Goal: Task Accomplishment & Management: Complete application form

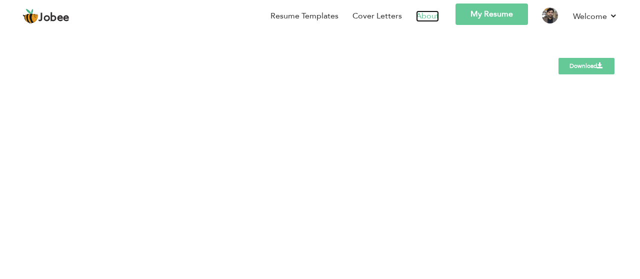
click at [423, 14] on link "About" at bounding box center [427, 15] width 23 height 11
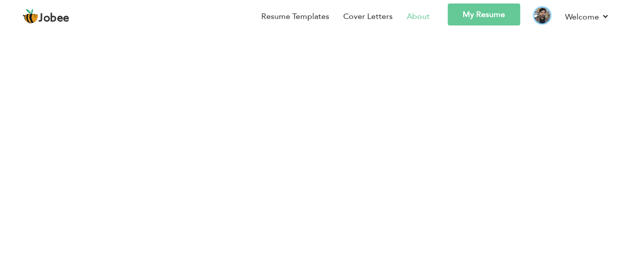
click at [550, 23] on img at bounding box center [542, 15] width 16 height 16
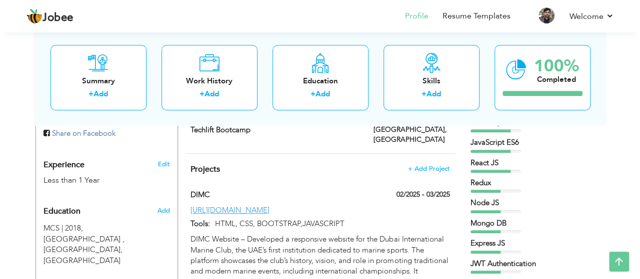
scroll to position [400, 0]
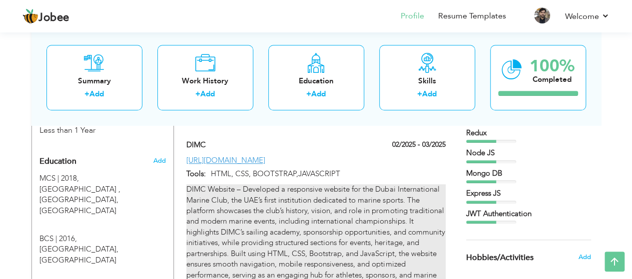
click at [338, 214] on div "DIMC Website – Developed a responsive website for the Dubai International Marin…" at bounding box center [315, 237] width 259 height 107
type input "DIMC"
type input "02/2025"
type input "03/2025"
type input "[URL][DOMAIN_NAME]"
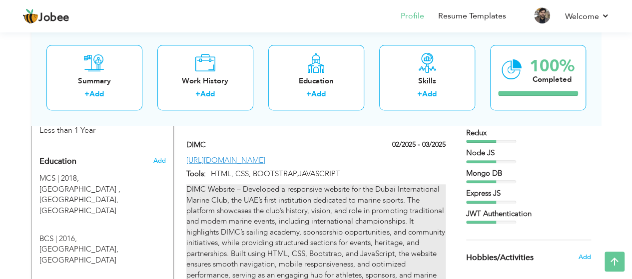
type input "HTML, CSS, BOOTSTRAP,JAVASCRIPT"
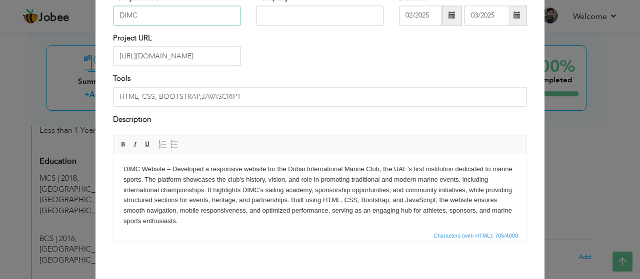
scroll to position [100, 0]
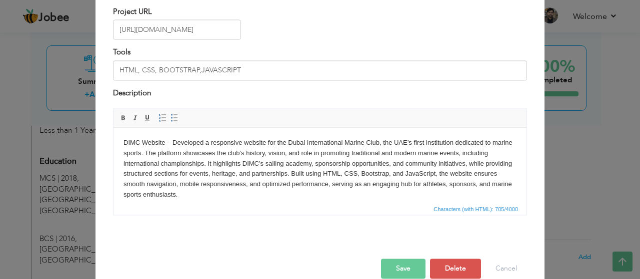
click at [321, 171] on body "DIMC Website – Developed a responsive website for the Dubai International Marin…" at bounding box center [319, 169] width 393 height 62
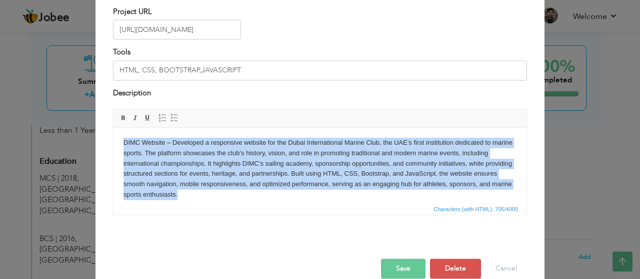
click at [321, 171] on body "DIMC Website – Developed a responsive website for the Dubai International Marin…" at bounding box center [319, 169] width 393 height 62
copy body "DIMC Website – Developed a responsive website for the Dubai International Marin…"
click at [324, 140] on body "DIMC Website – Developed a responsive website for the Dubai International Marin…" at bounding box center [319, 169] width 393 height 62
drag, startPoint x: 261, startPoint y: 197, endPoint x: 113, endPoint y: 128, distance: 163.2
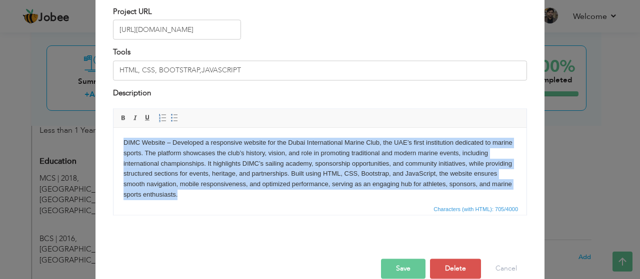
click at [113, 128] on html "DIMC Website – Developed a responsive website for the Dubai International Marin…" at bounding box center [319, 169] width 413 height 82
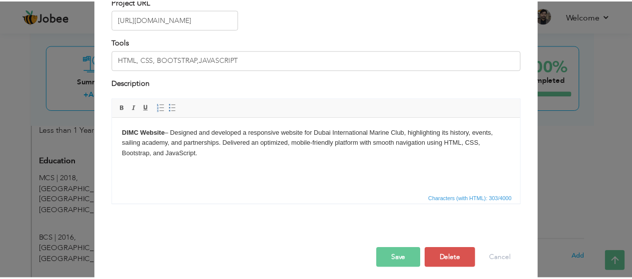
scroll to position [116, 0]
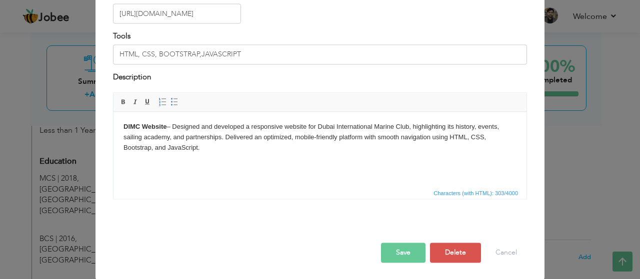
click at [411, 255] on button "Save" at bounding box center [403, 253] width 44 height 20
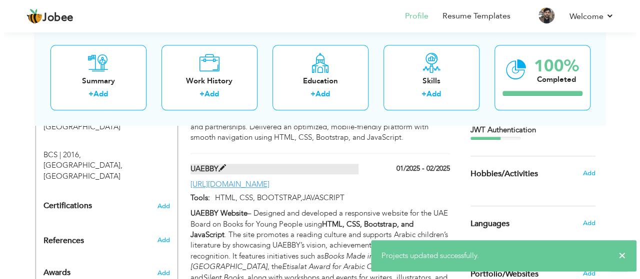
scroll to position [500, 0]
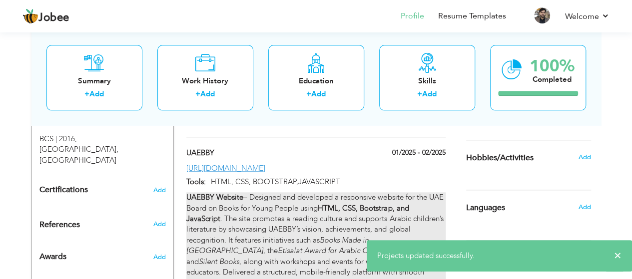
click at [298, 196] on p "UAEBBY Website – Designed and developed a responsive website for the UAE Board …" at bounding box center [315, 245] width 259 height 107
type input "UAEBBY"
type input "01/2025"
type input "02/2025"
type input "[URL][DOMAIN_NAME]"
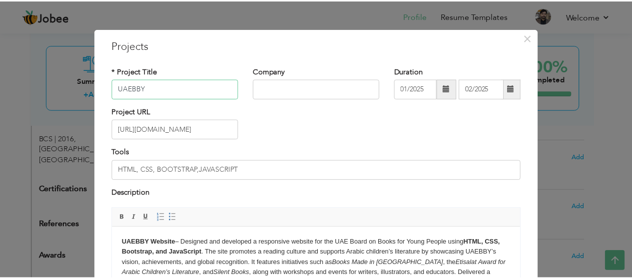
scroll to position [100, 0]
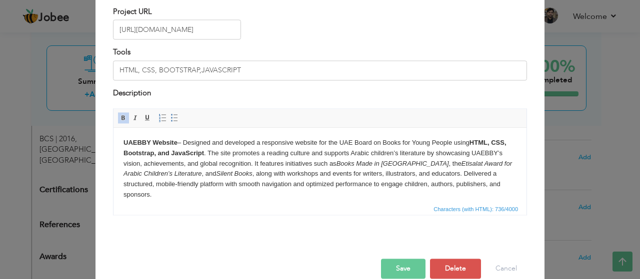
click at [302, 166] on p "UAEBBY Website – Designed and developed a responsive website for the UAE Board …" at bounding box center [319, 169] width 393 height 62
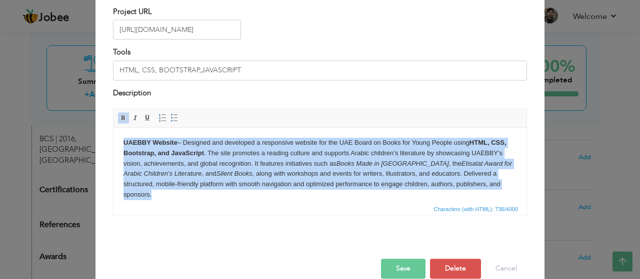
click at [302, 166] on p "UAEBBY Website – Designed and developed a responsive website for the UAE Board …" at bounding box center [319, 169] width 393 height 62
copy p "UAEBBY Website – Designed and developed a responsive website for the UAE Board …"
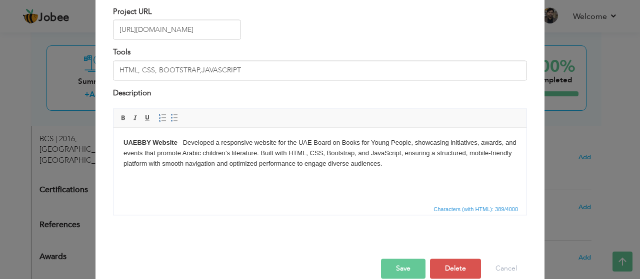
click at [413, 266] on button "Save" at bounding box center [403, 269] width 44 height 20
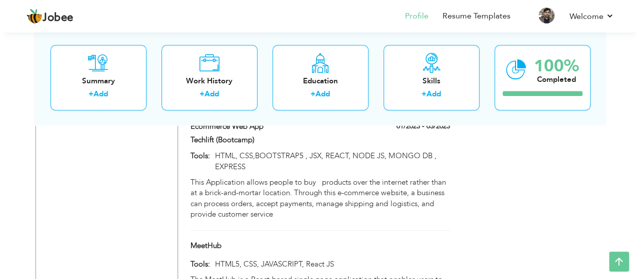
scroll to position [750, 0]
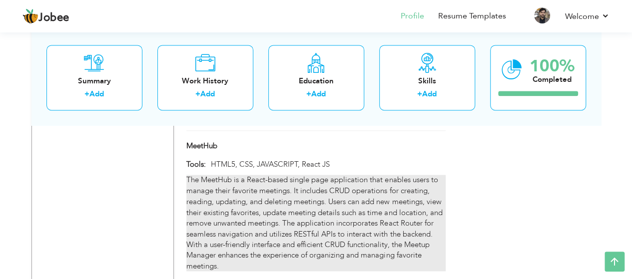
click at [298, 191] on div "The MeetHub is a React-based single page application that enables users to mana…" at bounding box center [315, 223] width 259 height 96
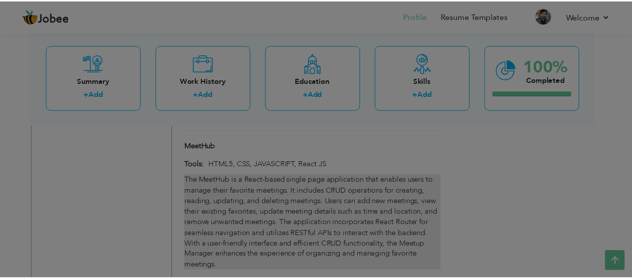
scroll to position [0, 0]
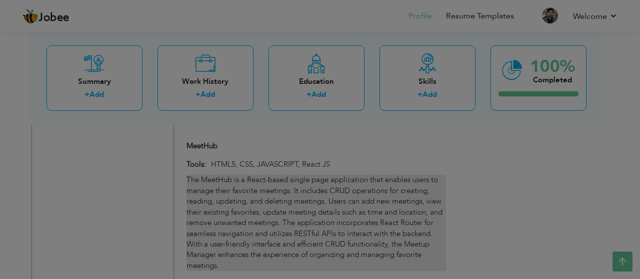
click at [0, 0] on div "Description" at bounding box center [0, 0] width 0 height 0
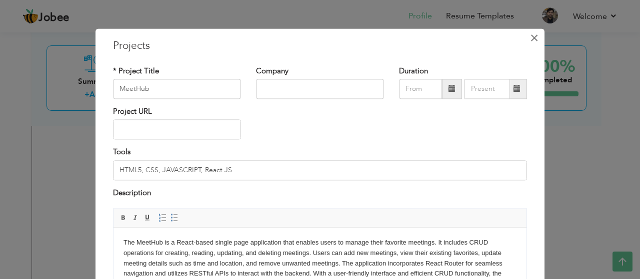
click at [532, 37] on span "×" at bounding box center [534, 38] width 8 height 18
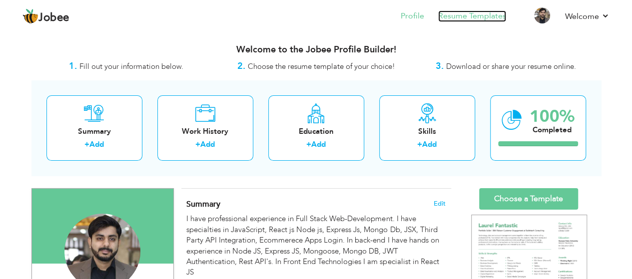
click at [466, 15] on link "Resume Templates" at bounding box center [472, 15] width 68 height 11
click at [462, 13] on link "Resume Templates" at bounding box center [472, 15] width 68 height 11
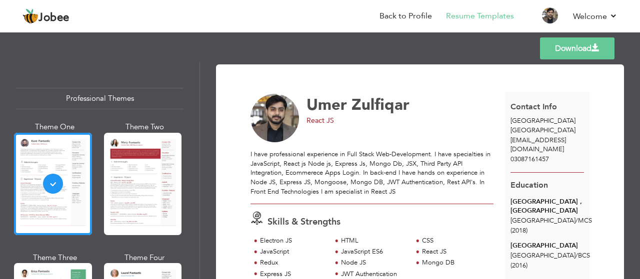
click at [577, 46] on link "Download" at bounding box center [577, 48] width 74 height 22
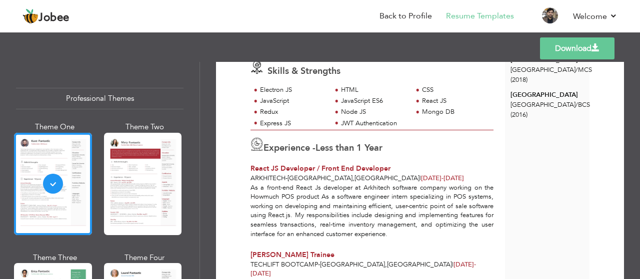
scroll to position [200, 0]
